Goal: Task Accomplishment & Management: Use online tool/utility

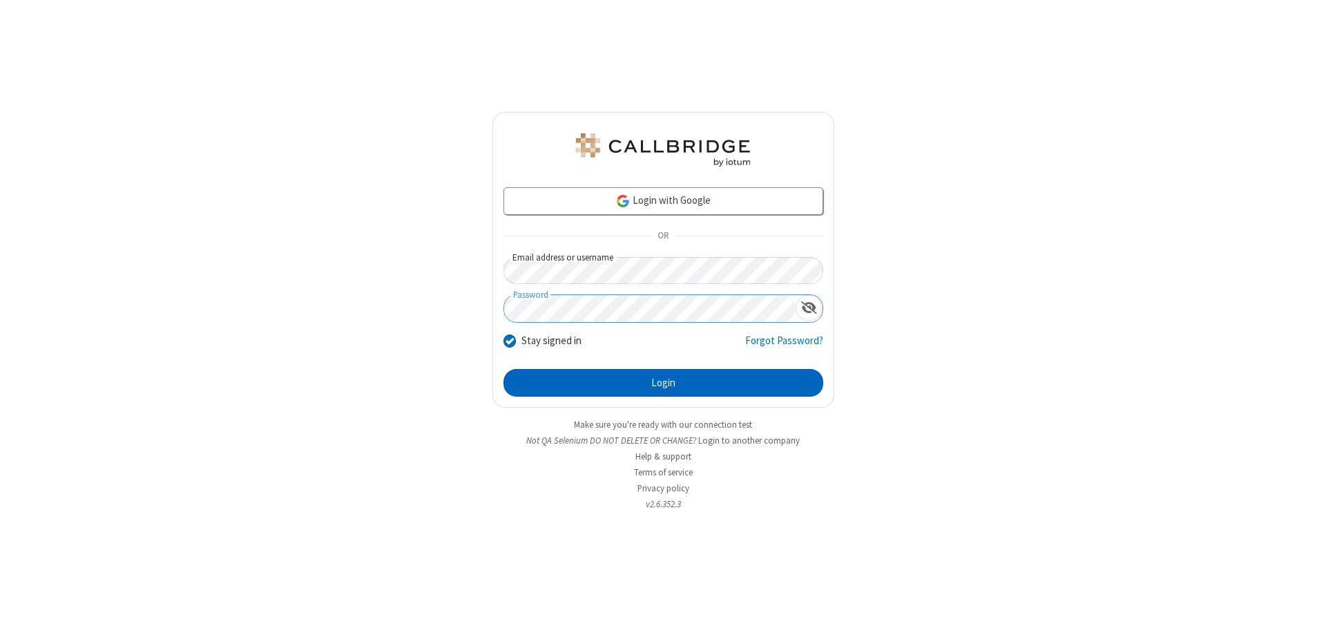
click at [663, 383] on button "Login" at bounding box center [664, 383] width 320 height 28
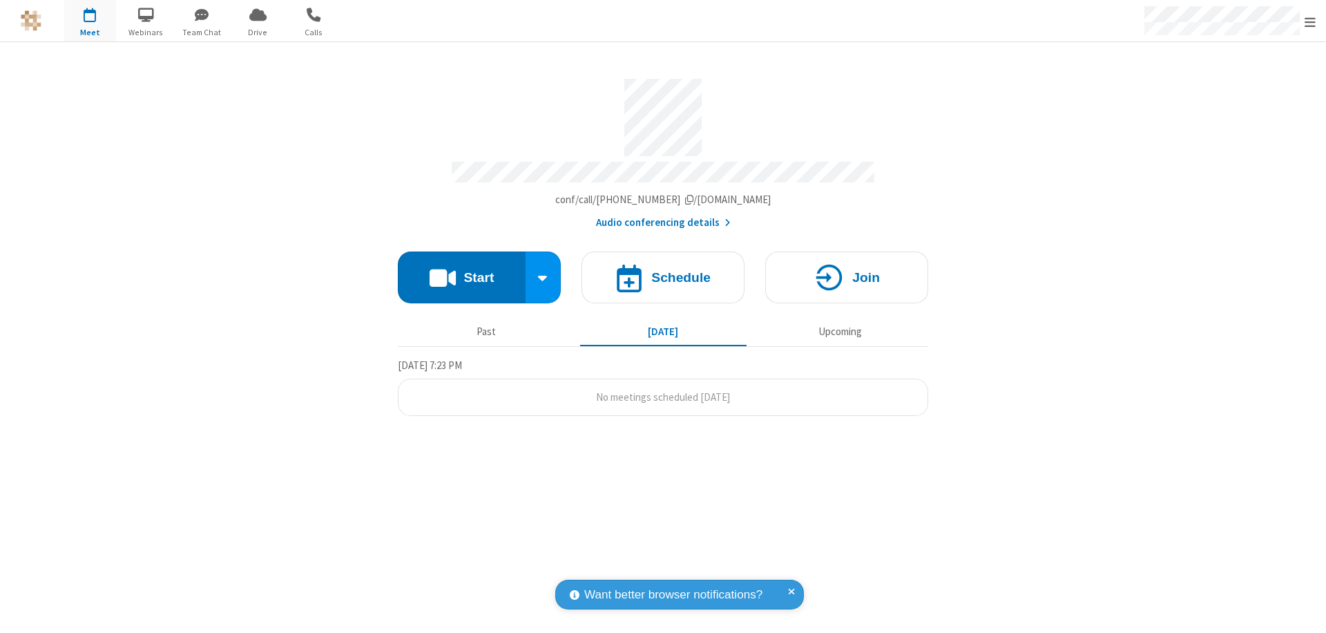
click at [461, 271] on button "Start" at bounding box center [462, 277] width 128 height 52
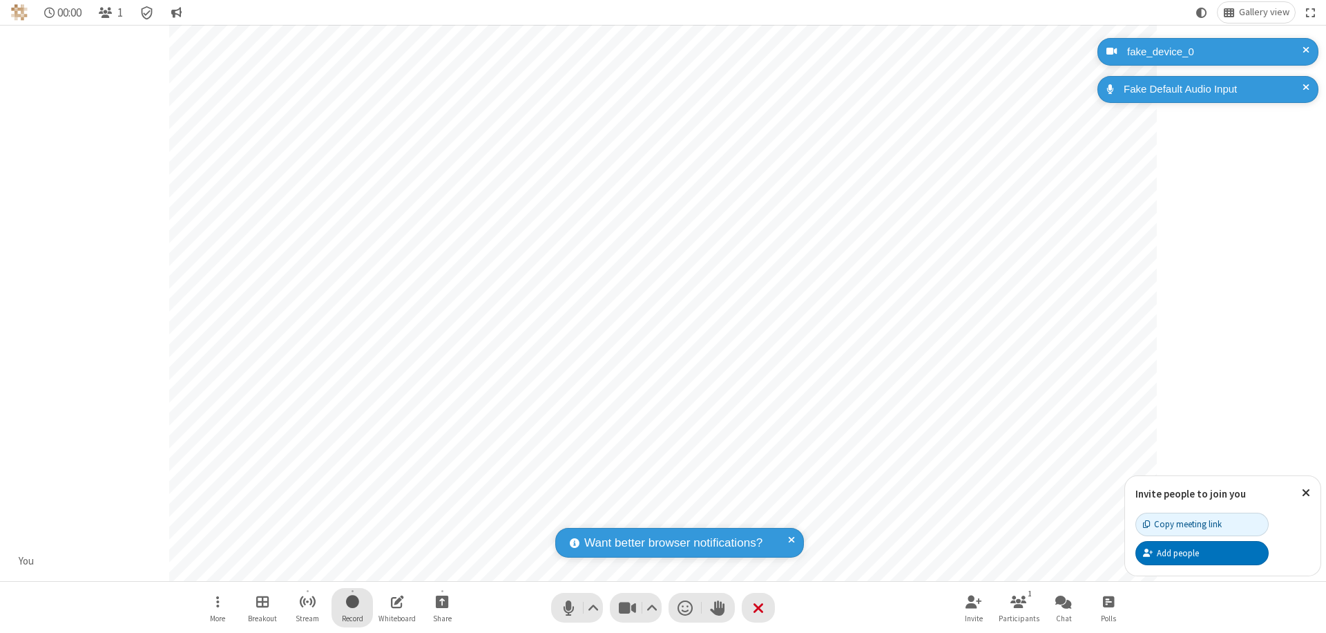
click at [352, 607] on span "Start recording" at bounding box center [352, 601] width 13 height 17
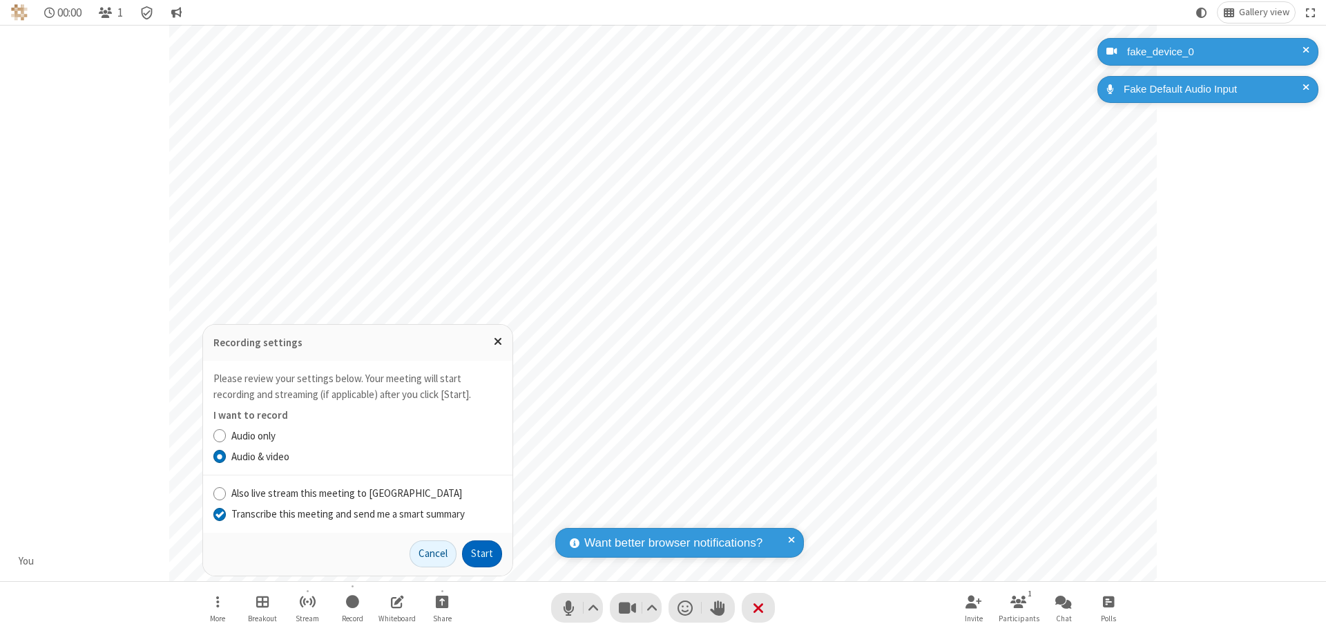
click at [219, 513] on input "Transcribe this meeting and send me a smart summary" at bounding box center [219, 513] width 13 height 15
click at [482, 553] on button "Start" at bounding box center [482, 554] width 40 height 28
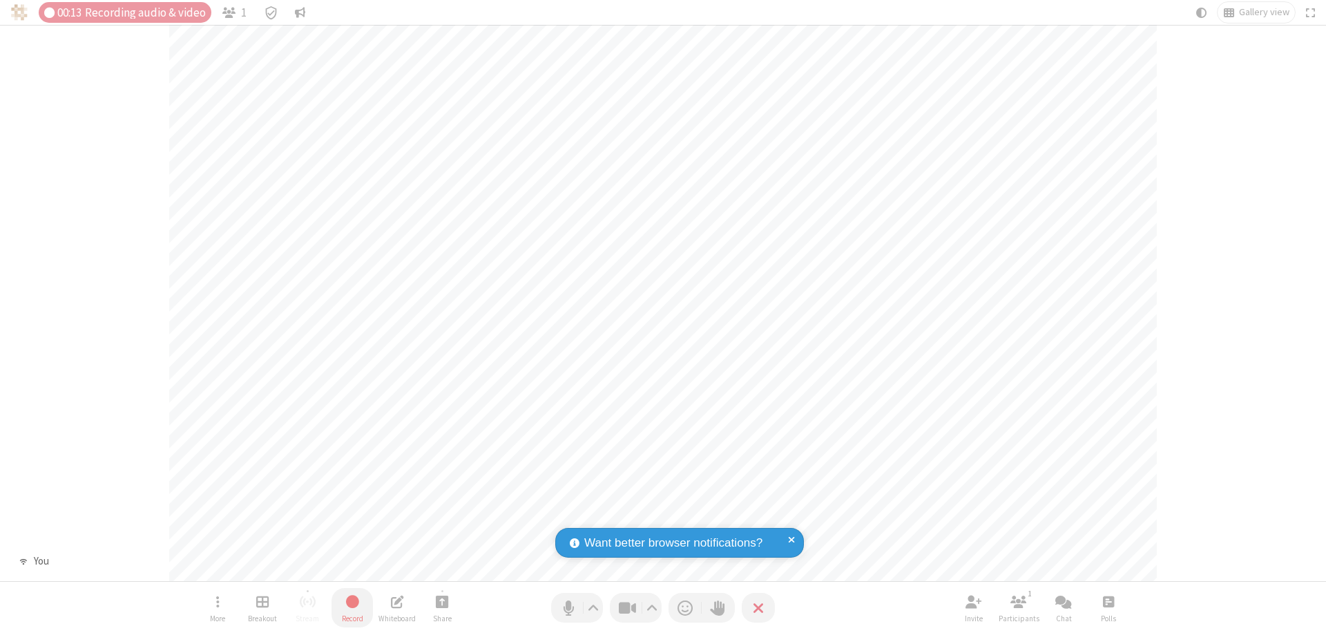
click at [352, 607] on span "Stop recording" at bounding box center [353, 601] width 16 height 17
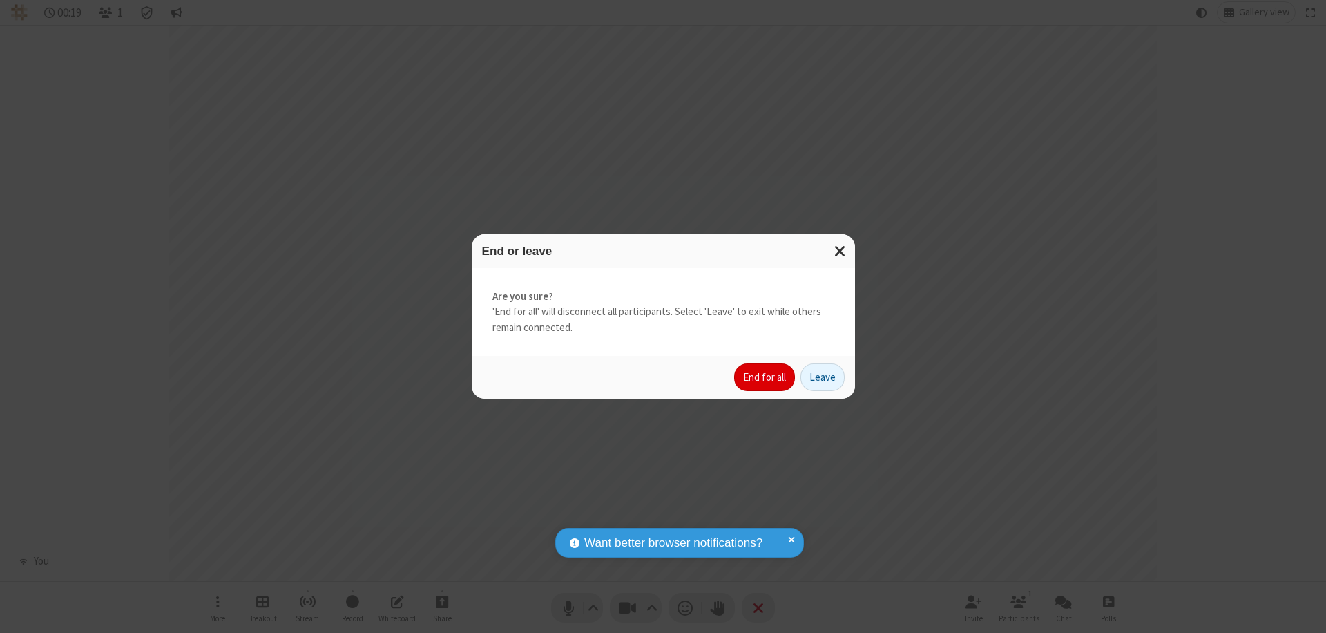
click at [765, 377] on button "End for all" at bounding box center [764, 377] width 61 height 28
